Goal: Transaction & Acquisition: Purchase product/service

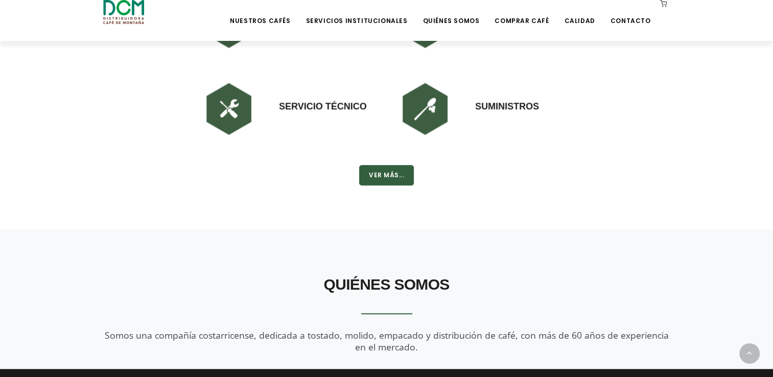
scroll to position [670, 0]
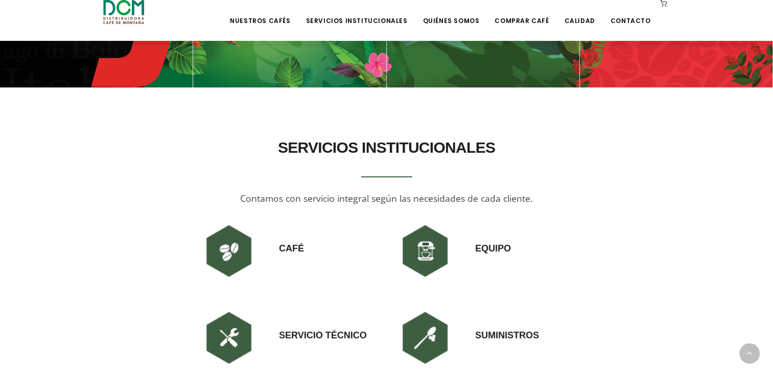
click at [438, 246] on img at bounding box center [425, 250] width 61 height 61
click at [425, 258] on img at bounding box center [425, 250] width 61 height 61
click at [492, 251] on h3 "Equipo" at bounding box center [493, 237] width 36 height 35
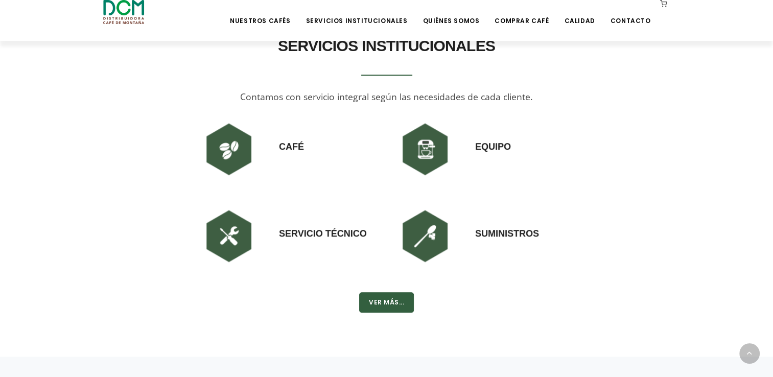
scroll to position [761, 0]
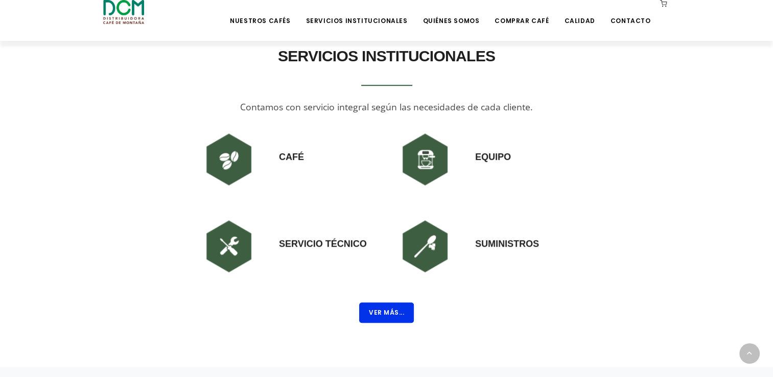
click at [380, 314] on button "Ver Más..." at bounding box center [386, 313] width 55 height 20
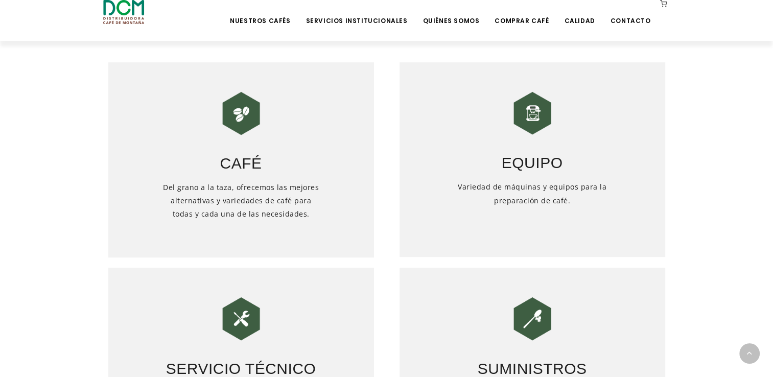
scroll to position [425, 0]
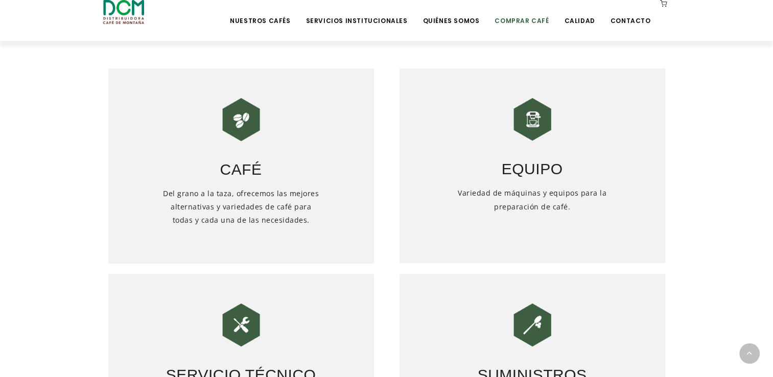
click at [538, 26] on li "Comprar Café" at bounding box center [522, 20] width 66 height 41
click at [536, 20] on link "Comprar Café" at bounding box center [522, 13] width 66 height 24
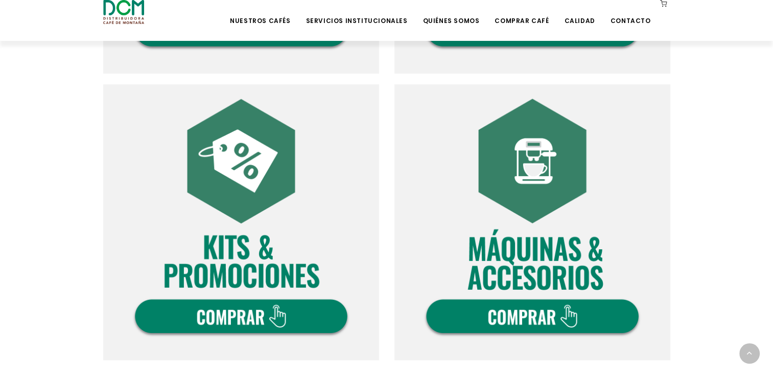
scroll to position [585, 0]
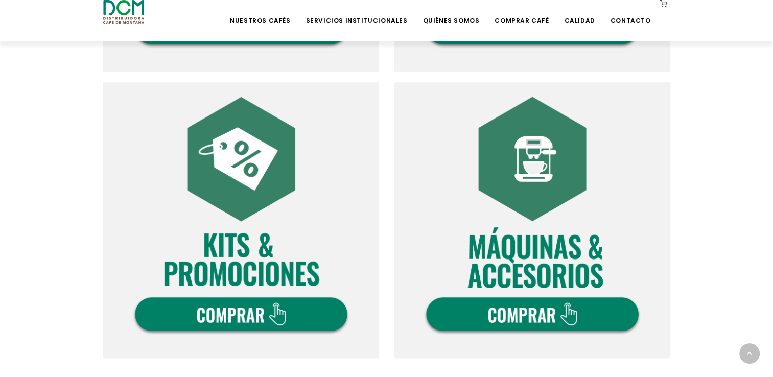
click at [572, 324] on img at bounding box center [533, 220] width 276 height 276
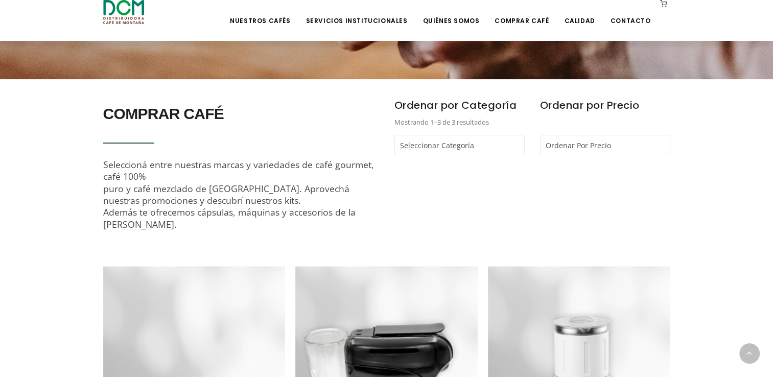
scroll to position [278, 0]
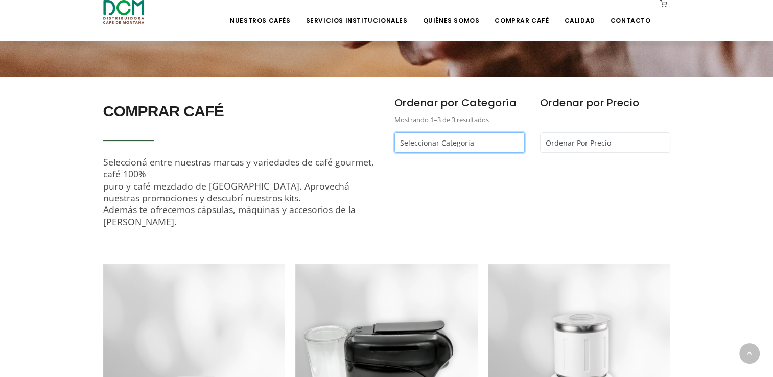
click at [503, 139] on select "Seleccionar Categoría Cápsulas Café - Café Segafredo - Café Kapiwo - Café Monta…" at bounding box center [460, 142] width 130 height 20
select select "/comprar-cafe?tipo=4"
click at [395, 132] on select "Seleccionar Categoría Cápsulas Café - Café Segafredo - Café Kapiwo - Café Monta…" at bounding box center [460, 142] width 130 height 20
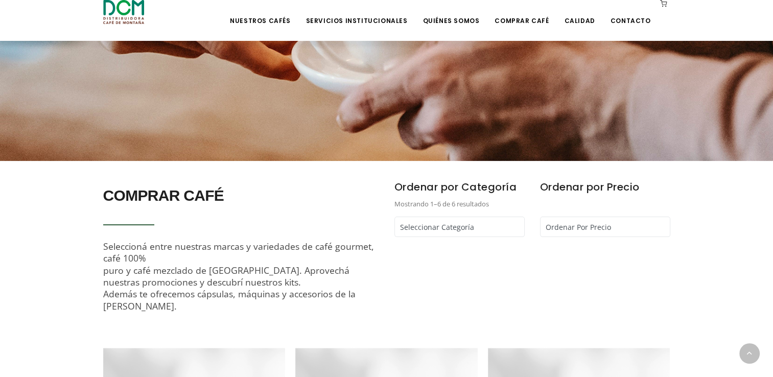
scroll to position [296, 0]
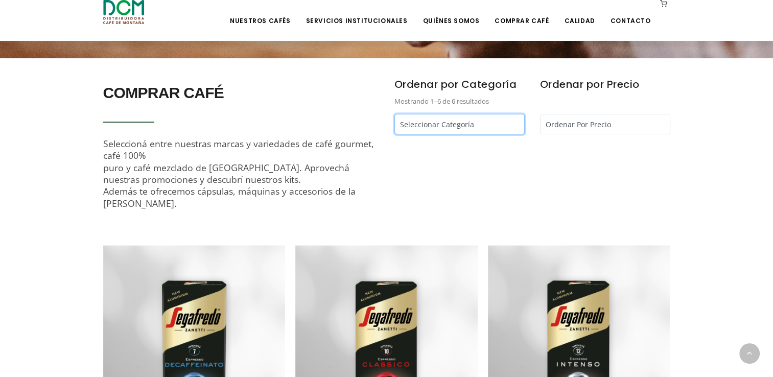
click at [480, 131] on select "Seleccionar Categoría Cápsulas Café - Café Segafredo - Café Kapiwo - Café Monta…" at bounding box center [460, 124] width 130 height 20
select select "/comprar-cafe?tipo=2"
click at [395, 114] on select "Seleccionar Categoría Cápsulas Café - Café Segafredo - Café Kapiwo - Café Monta…" at bounding box center [460, 124] width 130 height 20
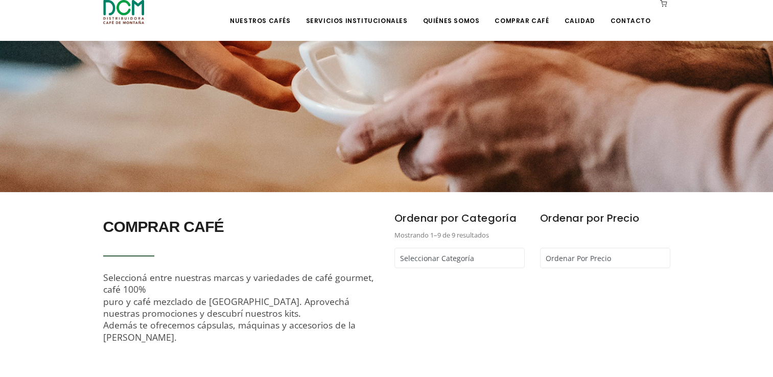
scroll to position [213, 0]
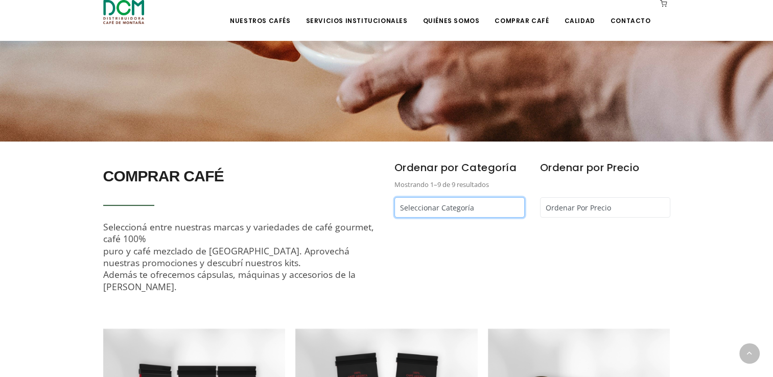
click at [483, 212] on select "Seleccionar Categoría Cápsulas Café - Café Segafredo - Café Kapiwo - Café Monta…" at bounding box center [460, 207] width 130 height 20
select select "/comprar-cafe?tipo=3"
click at [395, 197] on select "Seleccionar Categoría Cápsulas Café - Café Segafredo - Café Kapiwo - Café Monta…" at bounding box center [460, 207] width 130 height 20
